Goal: Information Seeking & Learning: Understand process/instructions

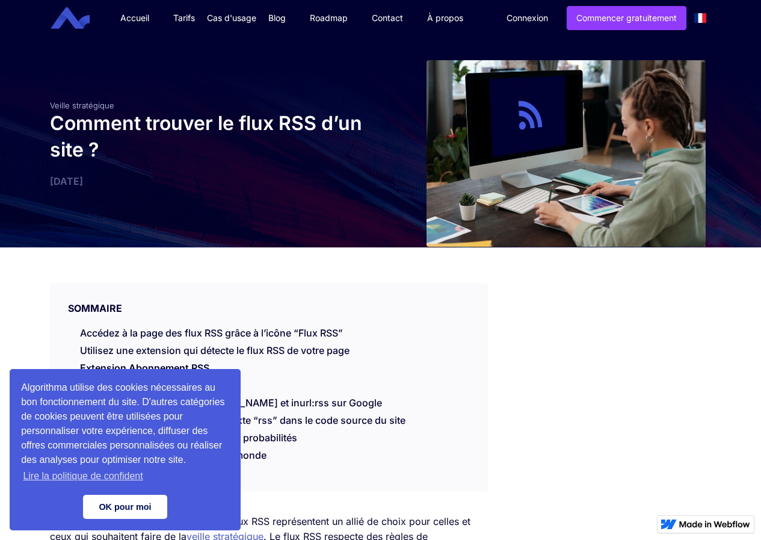
click at [113, 514] on link "OK pour moi" at bounding box center [125, 507] width 84 height 24
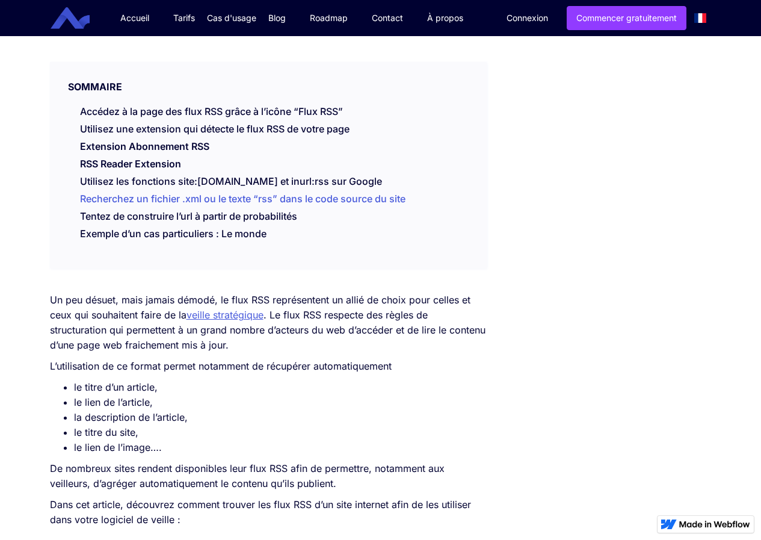
scroll to position [342, 0]
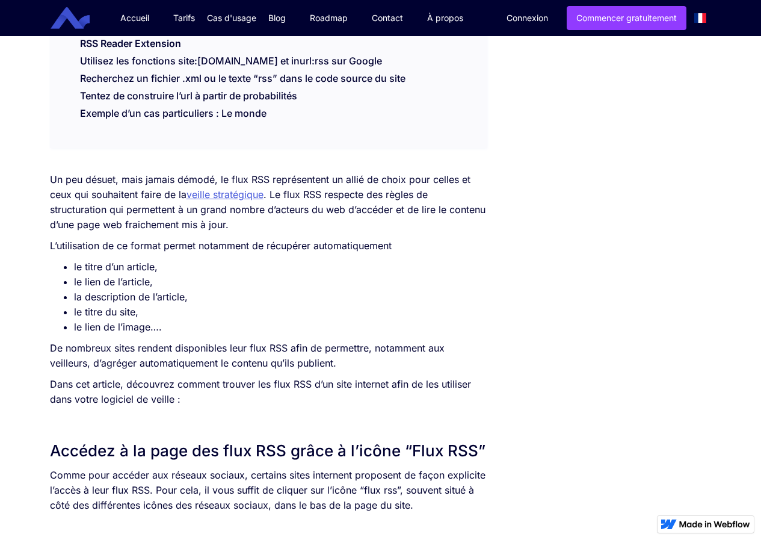
click at [253, 182] on p "Un peu désuet, mais jamais démodé, le flux RSS représentent un allié de choix p…" at bounding box center [269, 202] width 438 height 60
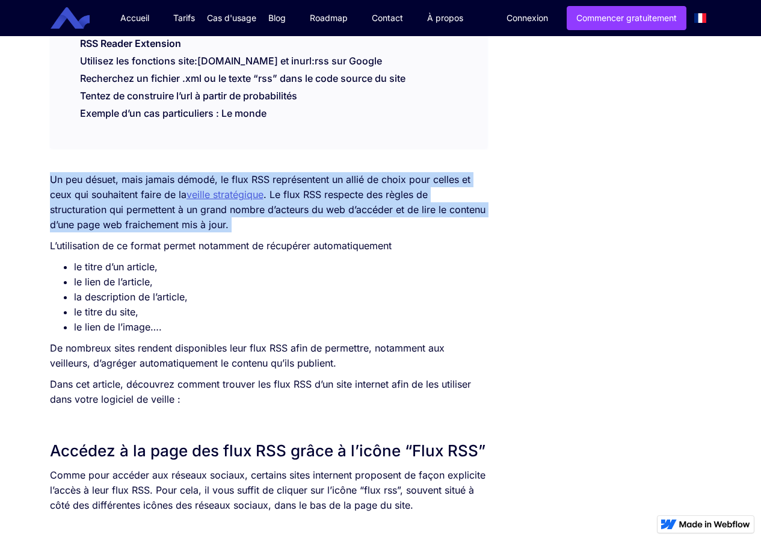
click at [253, 182] on p "Un peu désuet, mais jamais démodé, le flux RSS représentent un allié de choix p…" at bounding box center [269, 202] width 438 height 60
click at [321, 228] on p "Un peu désuet, mais jamais démodé, le flux RSS représentent un allié de choix p…" at bounding box center [269, 202] width 438 height 60
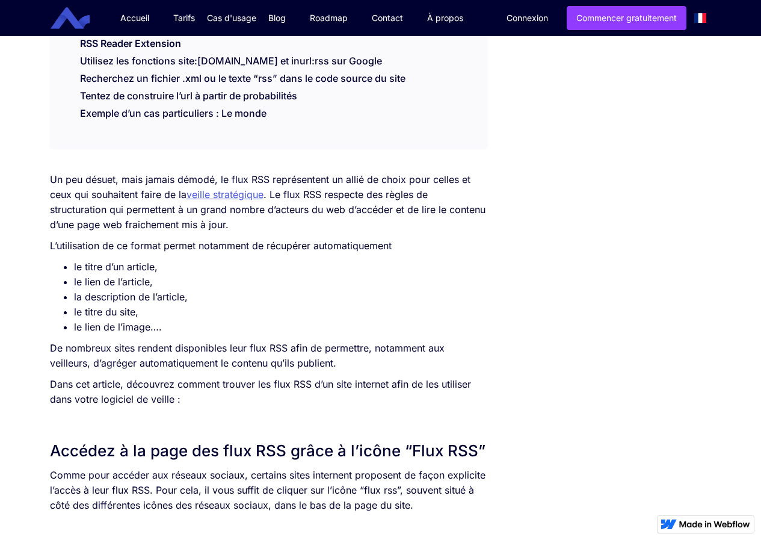
click at [75, 265] on li "le titre d’un article," at bounding box center [280, 266] width 413 height 15
drag, startPoint x: 75, startPoint y: 266, endPoint x: 100, endPoint y: 285, distance: 31.8
click at [100, 285] on li "le lien de l’article," at bounding box center [280, 281] width 413 height 15
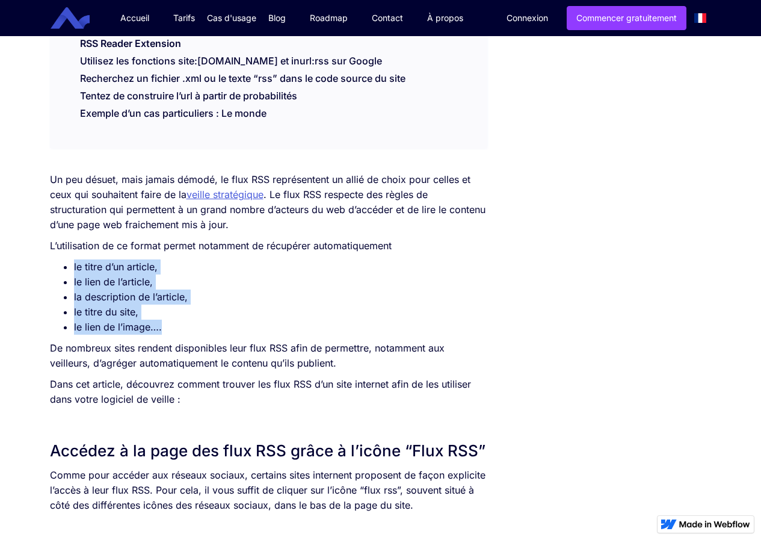
drag, startPoint x: 74, startPoint y: 269, endPoint x: 173, endPoint y: 333, distance: 117.9
click at [173, 333] on ul "le titre d’un article, le lien de l’article, la description de l’article, le ti…" at bounding box center [269, 296] width 438 height 75
click at [224, 290] on li "la description de l’article," at bounding box center [280, 297] width 413 height 15
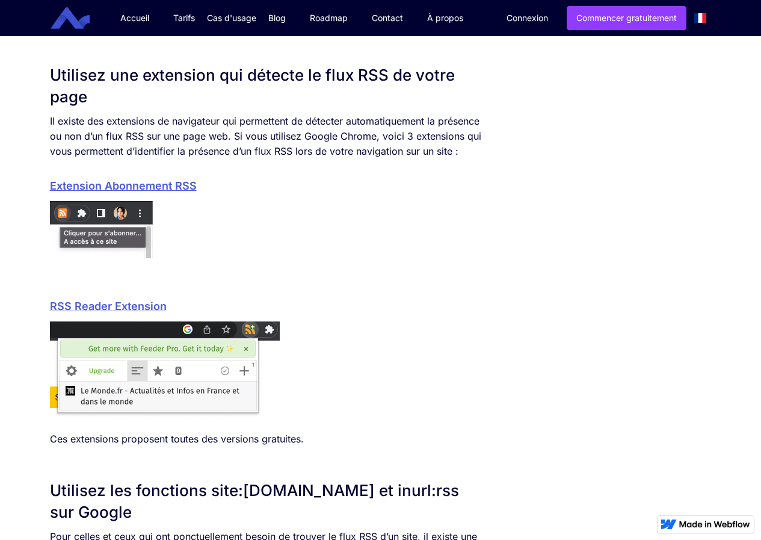
scroll to position [643, 0]
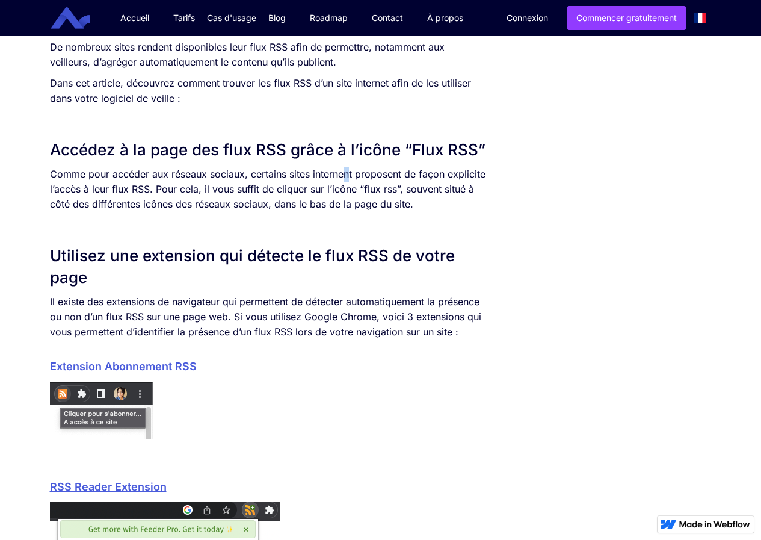
click at [348, 176] on p "Comme pour accéder aux réseaux sociaux, certains sites internent proposent de f…" at bounding box center [269, 189] width 438 height 45
click at [348, 184] on p "Comme pour accéder aux réseaux sociaux, certains sites internent proposent de f…" at bounding box center [269, 189] width 438 height 45
click at [346, 175] on p "Comme pour accéder aux réseaux sociaux, certains sites internent proposent de f…" at bounding box center [269, 189] width 438 height 45
click at [366, 186] on p "Comme pour accéder aux réseaux sociaux, certains sites internent proposent de f…" at bounding box center [269, 189] width 438 height 45
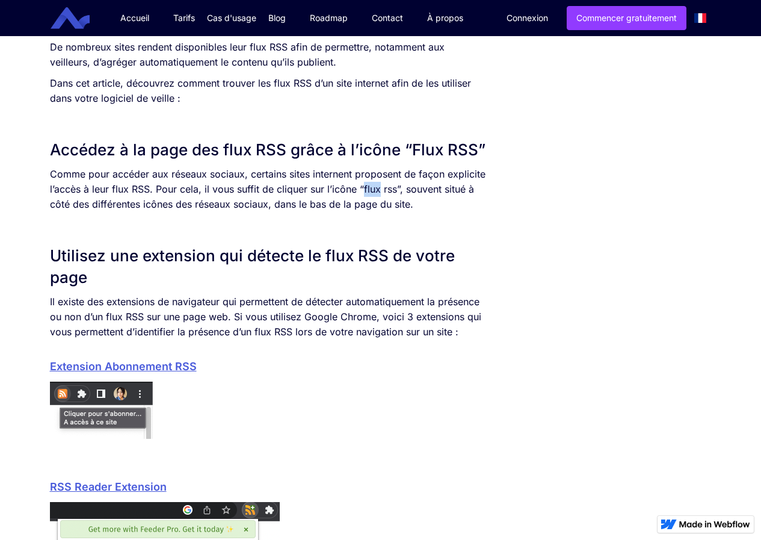
click at [366, 186] on p "Comme pour accéder aux réseaux sociaux, certains sites internent proposent de f…" at bounding box center [269, 189] width 438 height 45
click at [348, 190] on p "Comme pour accéder aux réseaux sociaux, certains sites internent proposent de f…" at bounding box center [269, 189] width 438 height 45
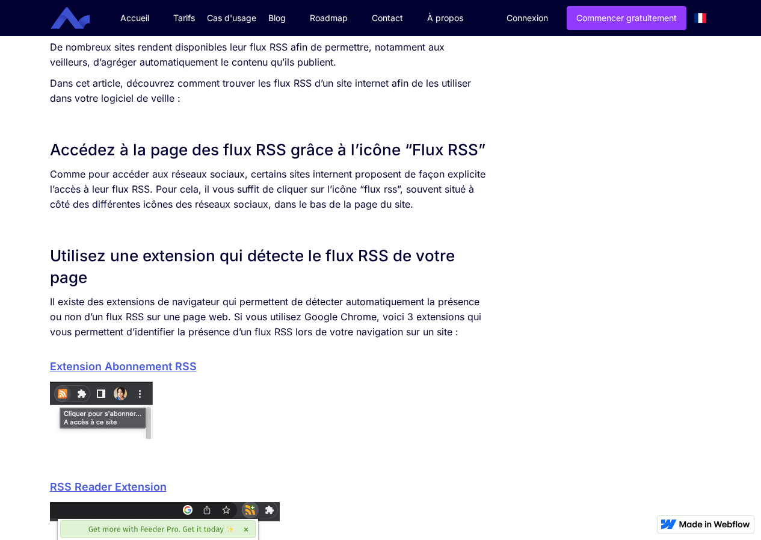
click at [352, 172] on p "Comme pour accéder aux réseaux sociaux, certains sites internent proposent de f…" at bounding box center [269, 189] width 438 height 45
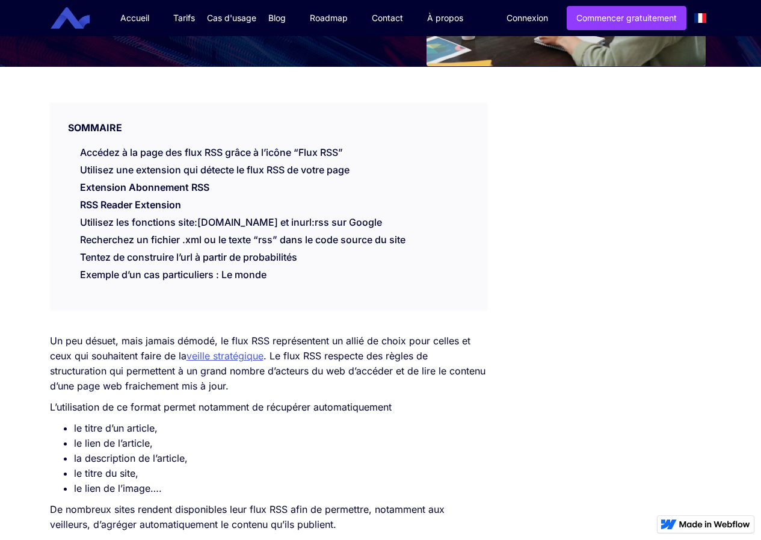
scroll to position [60, 0]
